Goal: Find specific page/section: Find specific page/section

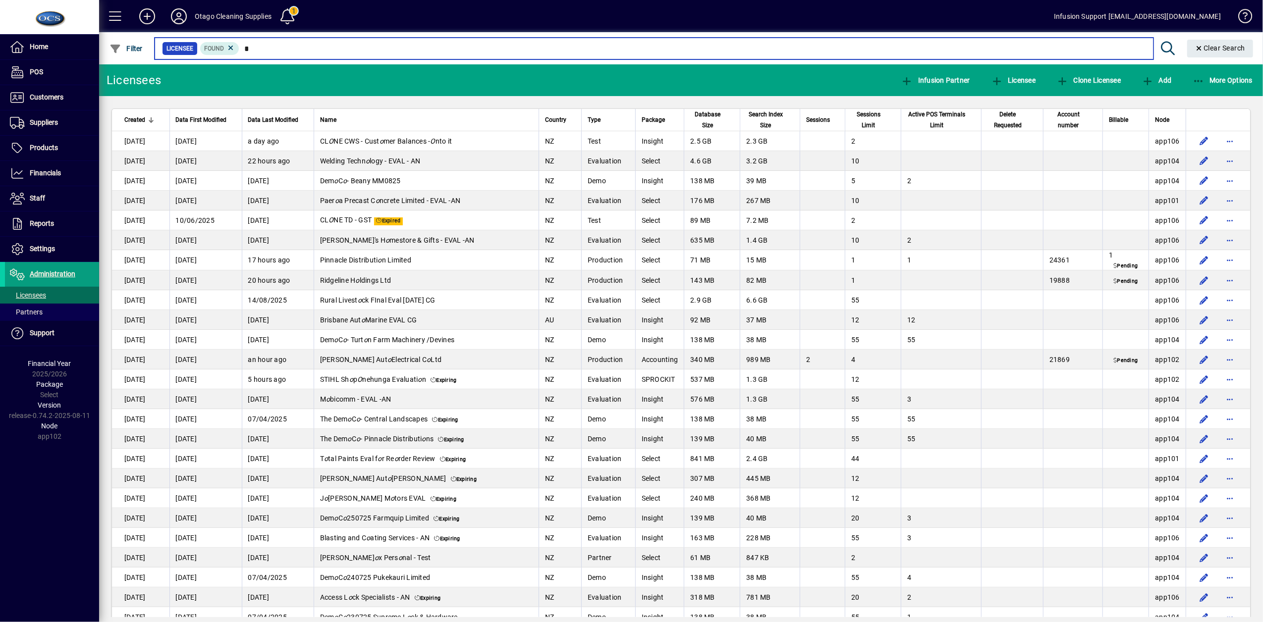
click at [258, 49] on input "*" at bounding box center [692, 49] width 906 height 14
type input "*"
